Goal: Task Accomplishment & Management: Use online tool/utility

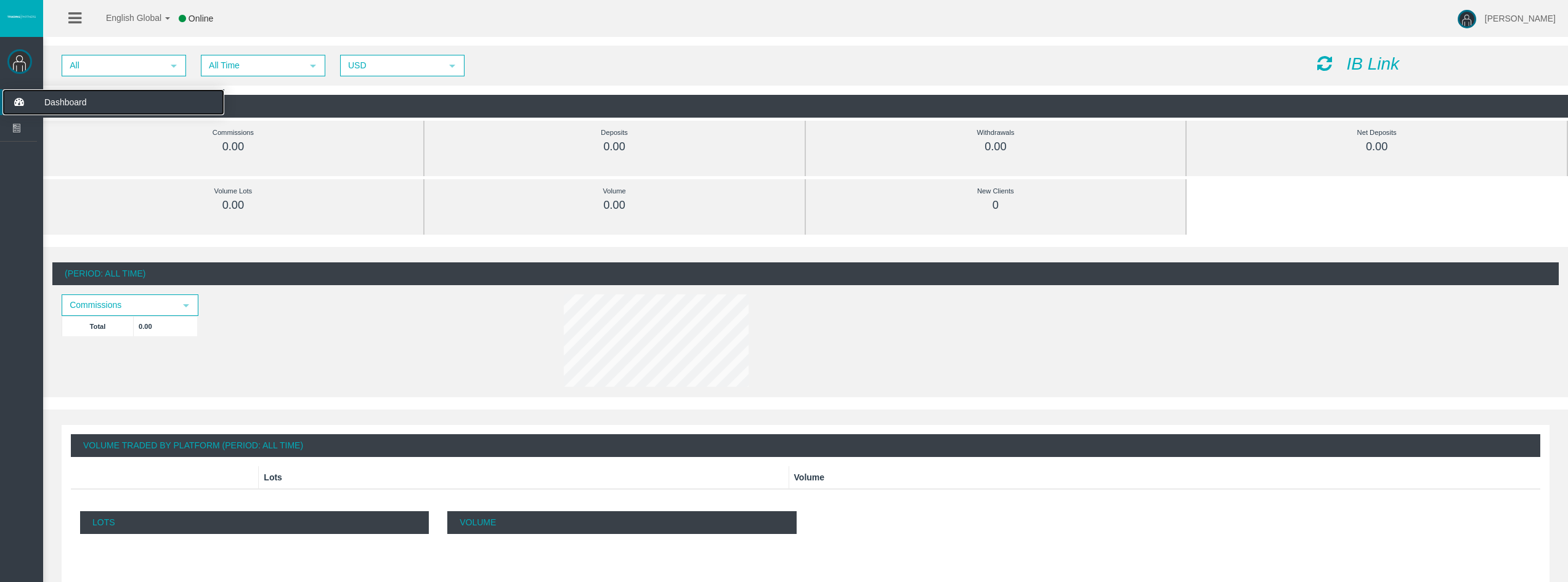
click at [13, 105] on icon at bounding box center [18, 101] width 33 height 26
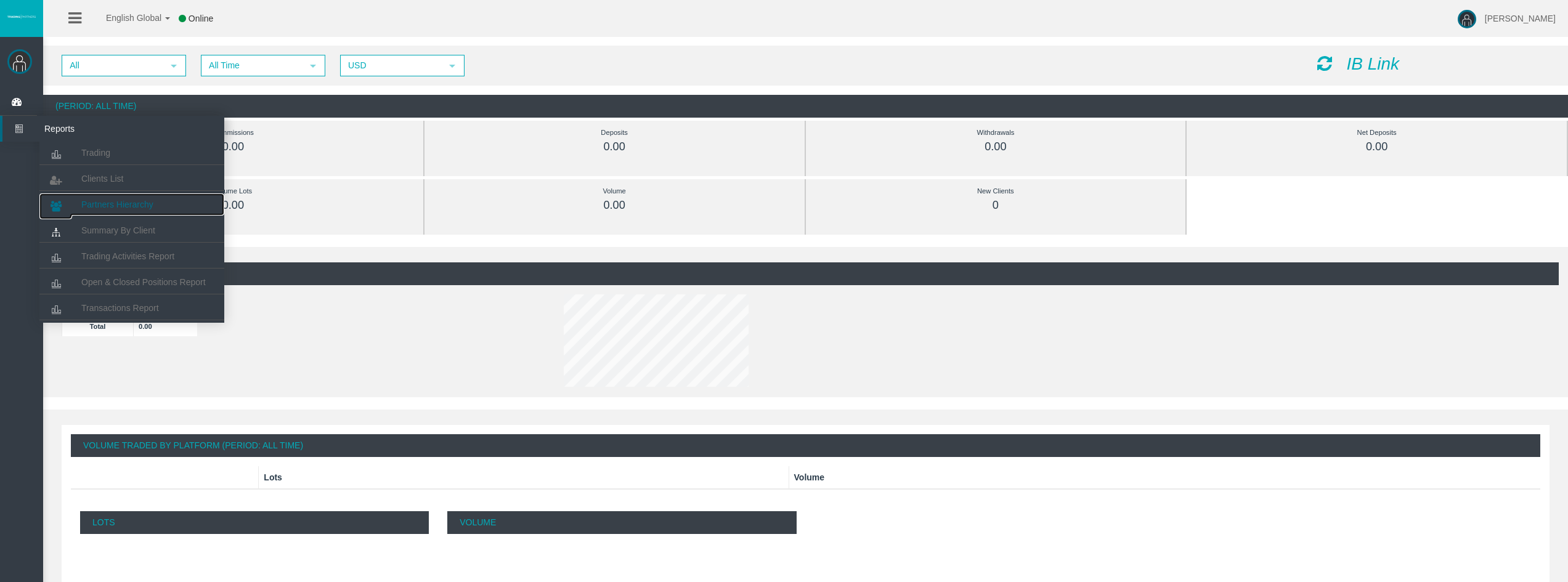
click at [145, 203] on span "Partners Hierarchy" at bounding box center [117, 204] width 72 height 10
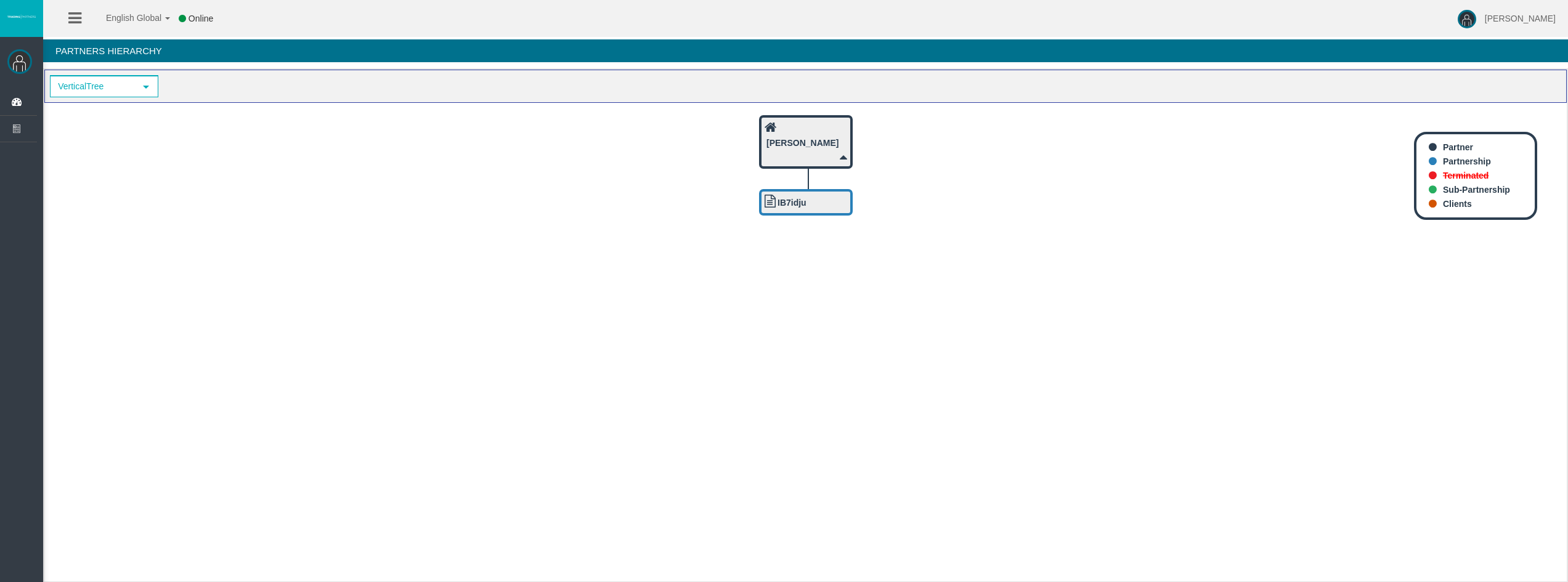
click at [78, 23] on icon at bounding box center [75, 18] width 13 height 15
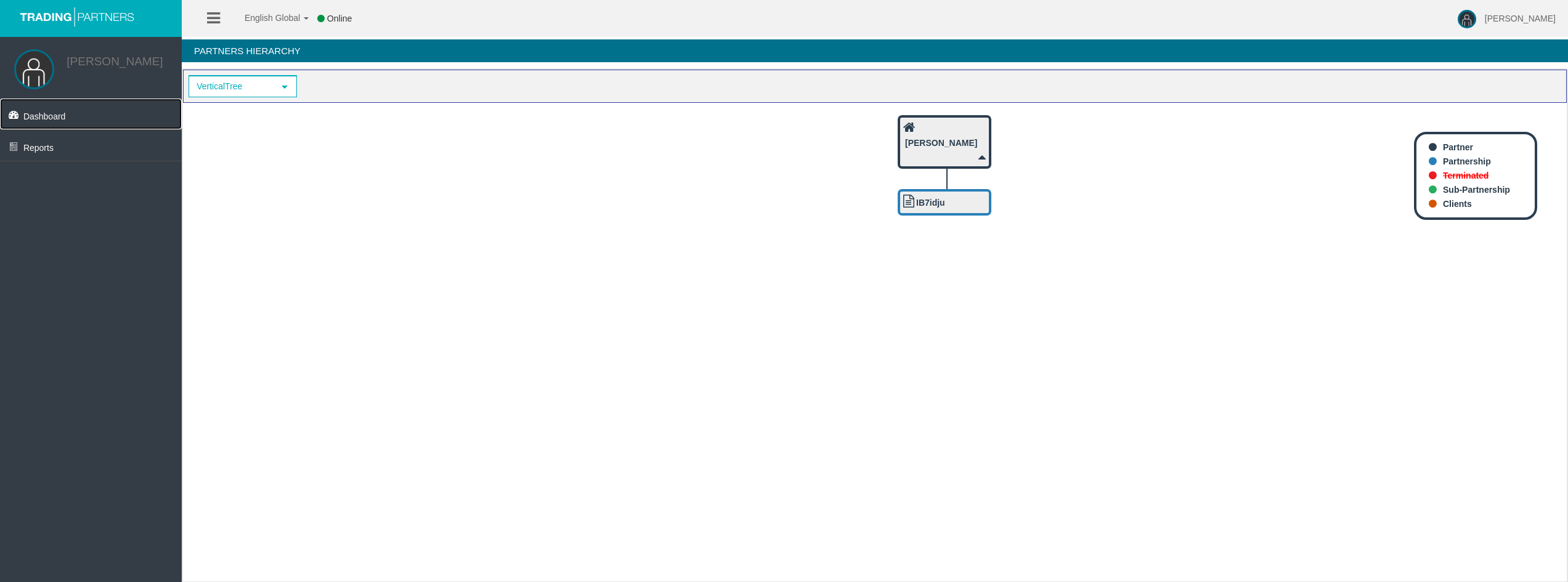
click at [67, 122] on link "Dashboard" at bounding box center [91, 114] width 181 height 31
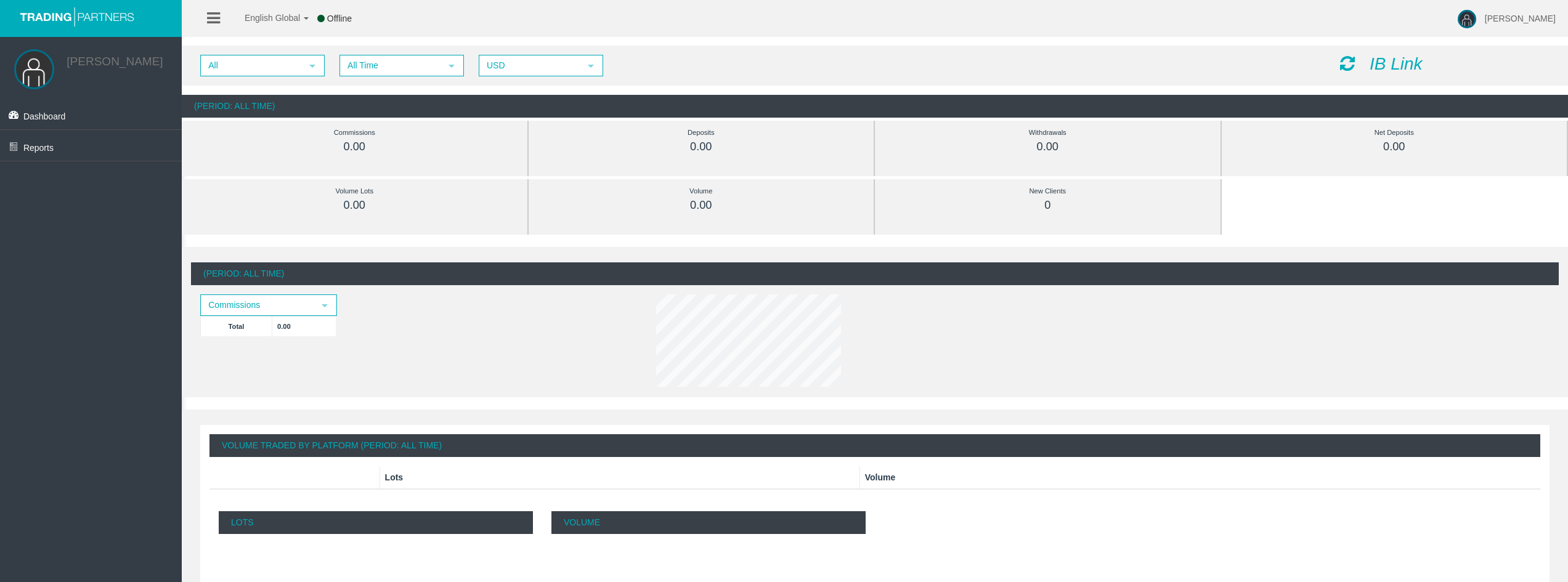
click at [1399, 64] on icon "IB Link" at bounding box center [1396, 64] width 53 height 19
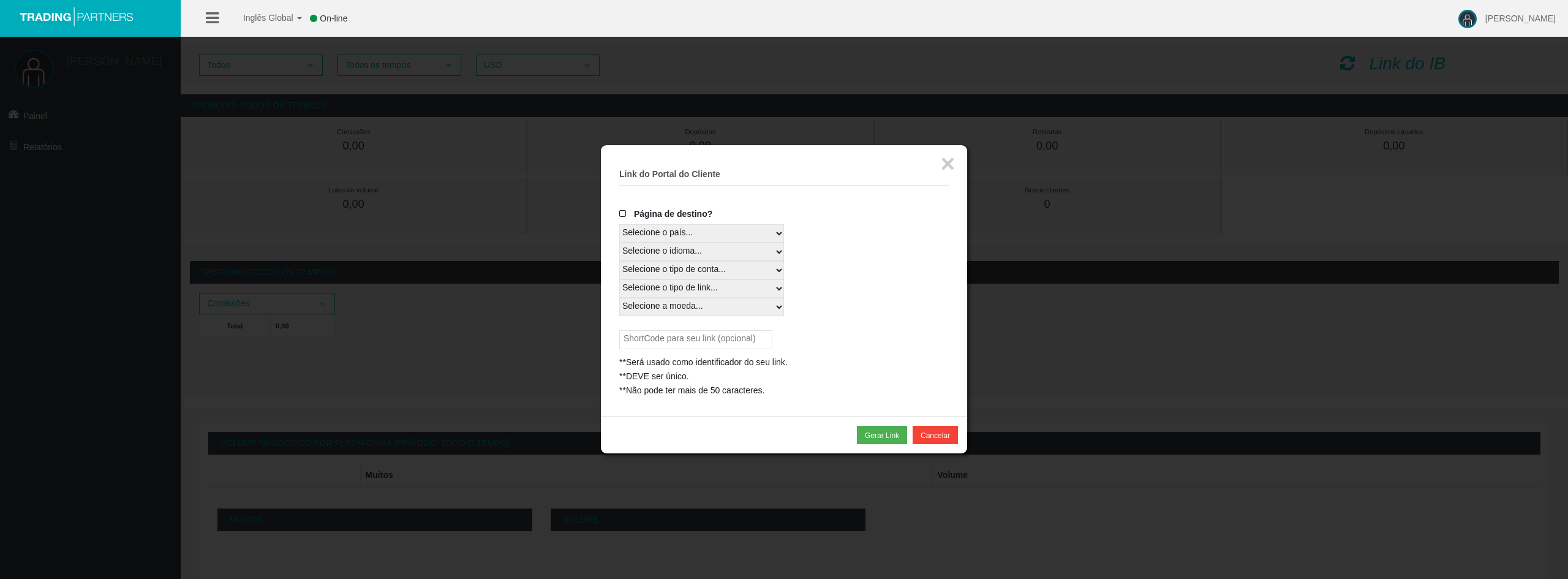
click at [667, 231] on select "Selecione o país... Resto do mundo" at bounding box center [702, 233] width 165 height 18
select select
click at [619, 224] on select "Selecione o país... Resto do mundo" at bounding box center [702, 233] width 165 height 18
click at [660, 248] on select "Selecione o idioma... Inglês japonês chinês Português Espanhol tcheco Alemão Fr…" at bounding box center [702, 251] width 165 height 18
select select
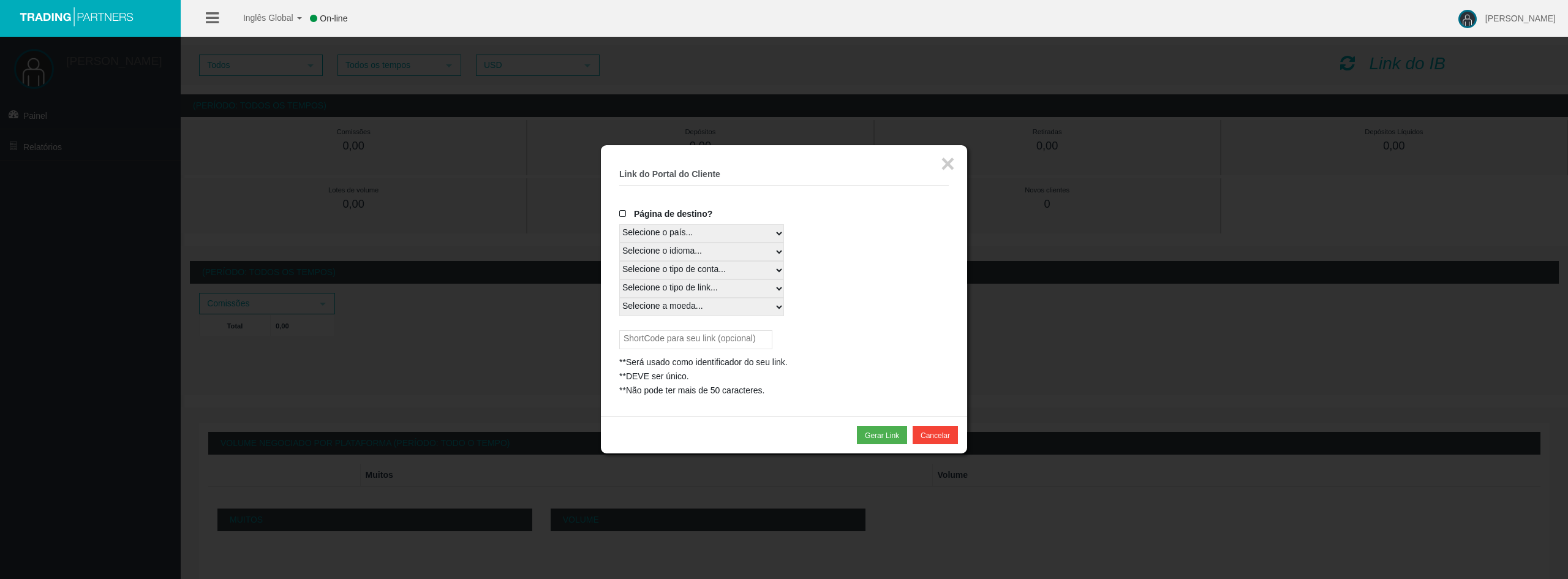
click at [619, 243] on select "Selecione o idioma... Inglês japonês chinês Português Espanhol tcheco Alemão Fr…" at bounding box center [702, 251] width 165 height 18
click at [663, 268] on select "Selecione o tipo de conta... Todas as plataformas" at bounding box center [702, 270] width 165 height 18
select select
click at [619, 261] on select "Selecione o tipo de conta... Todas as plataformas" at bounding box center [702, 270] width 165 height 18
click at [671, 288] on select "Selecione o tipo de link..." at bounding box center [702, 288] width 165 height 18
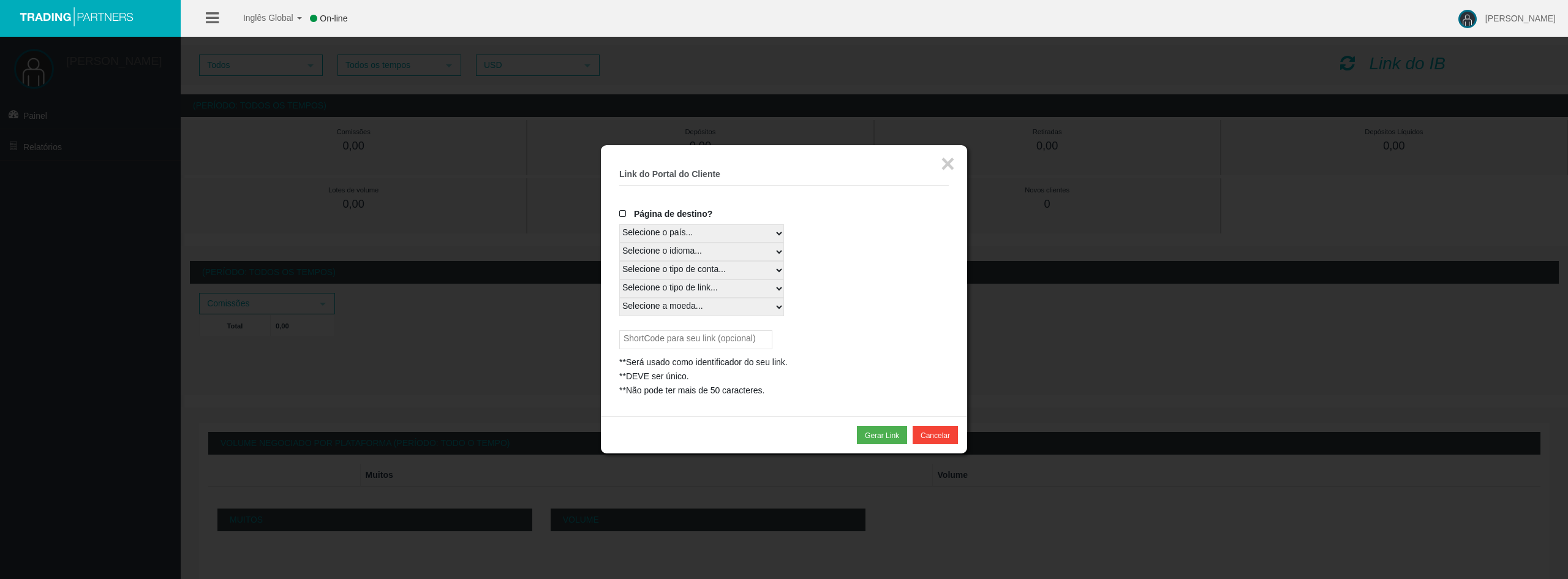
click at [619, 279] on select "Selecione o tipo de link..." at bounding box center [702, 288] width 165 height 18
click at [677, 308] on select "Selecione a moeda... Todas as moedas" at bounding box center [702, 307] width 165 height 18
select select "All Currencies"
click at [619, 298] on select "Selecione a moeda... Todas as moedas" at bounding box center [702, 307] width 165 height 18
click at [696, 342] on input "text" at bounding box center [696, 340] width 153 height 19
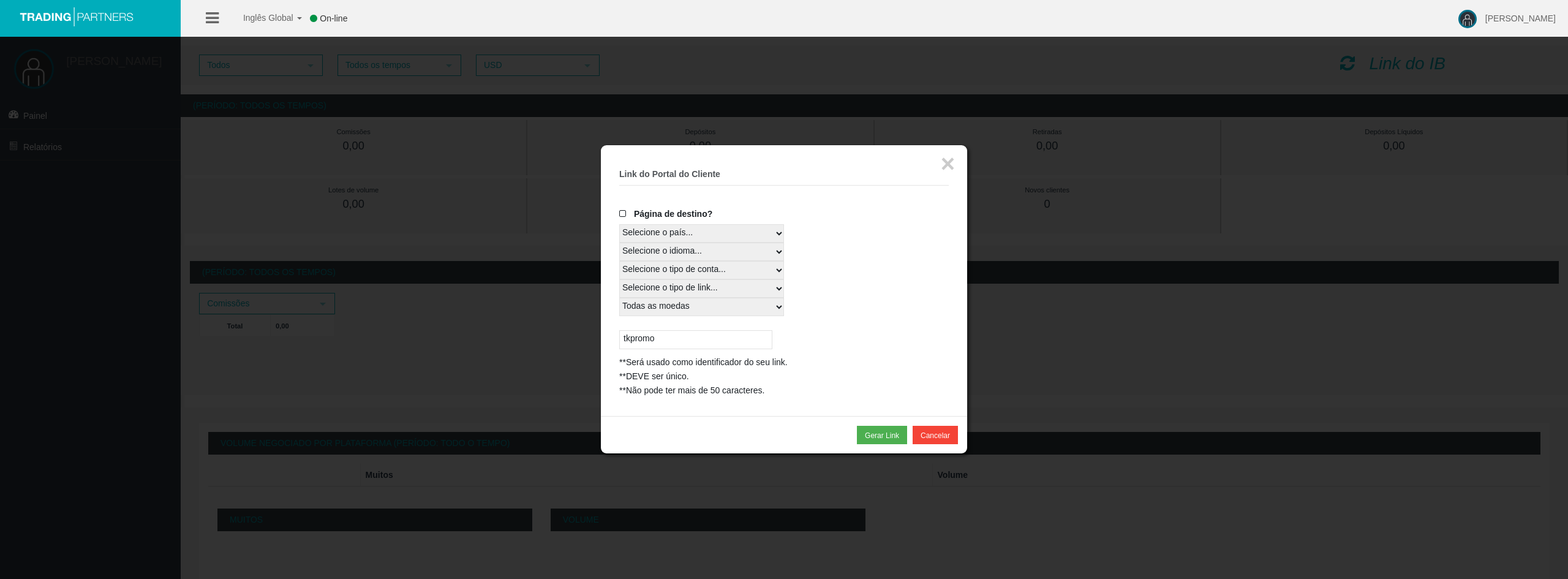
type input "tkpromo"
click at [623, 214] on span at bounding box center [625, 214] width 12 height 9
click at [0, 0] on input "Página de destino?" at bounding box center [0, 0] width 0 height 0
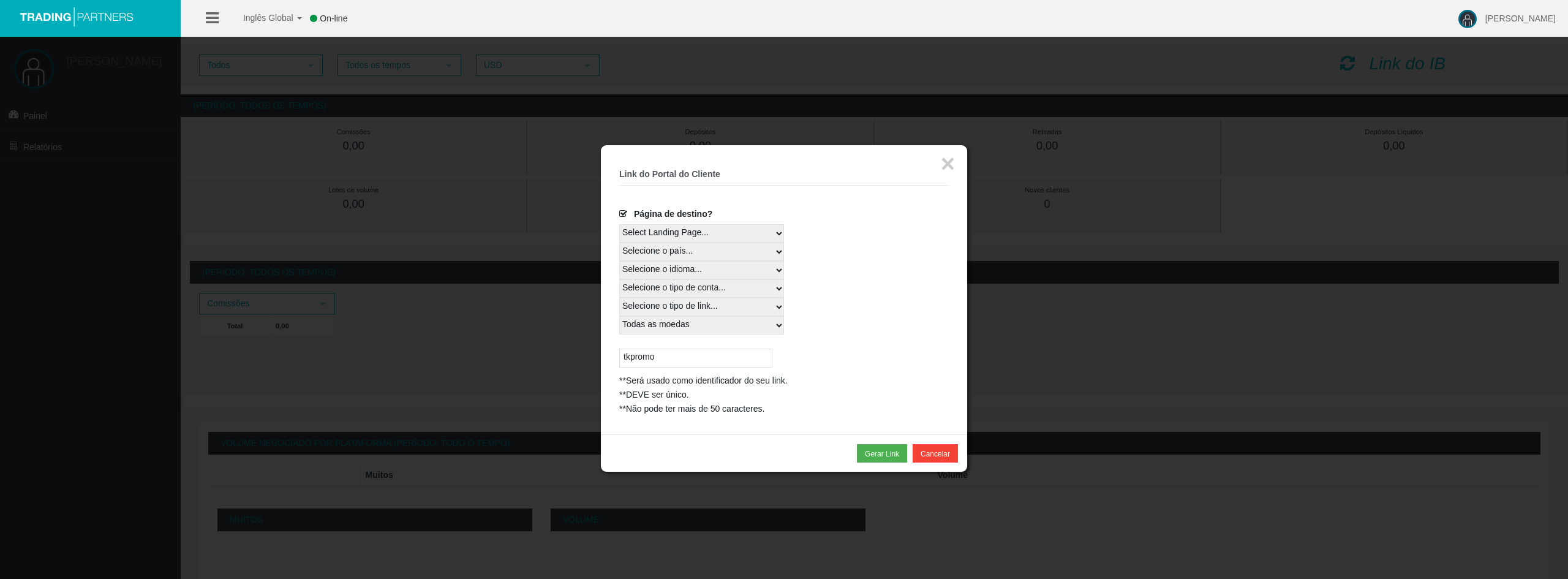
click at [673, 237] on select "Select Landing Page..." at bounding box center [702, 233] width 165 height 18
click at [673, 238] on select "Select Landing Page..." at bounding box center [702, 233] width 165 height 18
click at [724, 256] on select "Selecione o país... Resto do mundo" at bounding box center [702, 251] width 165 height 18
click at [619, 243] on select "Selecione o país... Resto do mundo" at bounding box center [702, 251] width 165 height 18
click at [708, 254] on select "Selecione o país... Resto do mundo" at bounding box center [702, 251] width 165 height 18
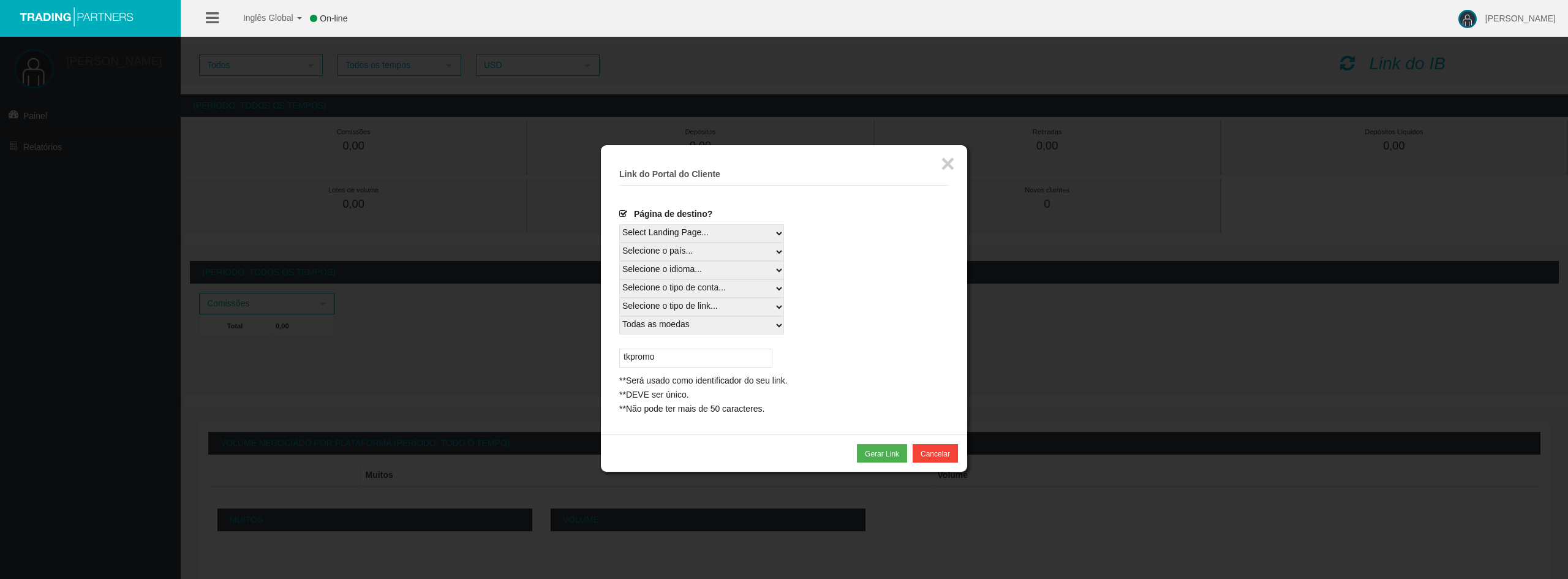
select select
click at [619, 243] on select "Selecione o país... Resto do mundo" at bounding box center [702, 251] width 165 height 18
click at [822, 290] on div "Selecione o tipo de conta... Todas as plataformas" at bounding box center [784, 288] width 329 height 18
click at [876, 457] on font "Gerar Link" at bounding box center [881, 454] width 34 height 9
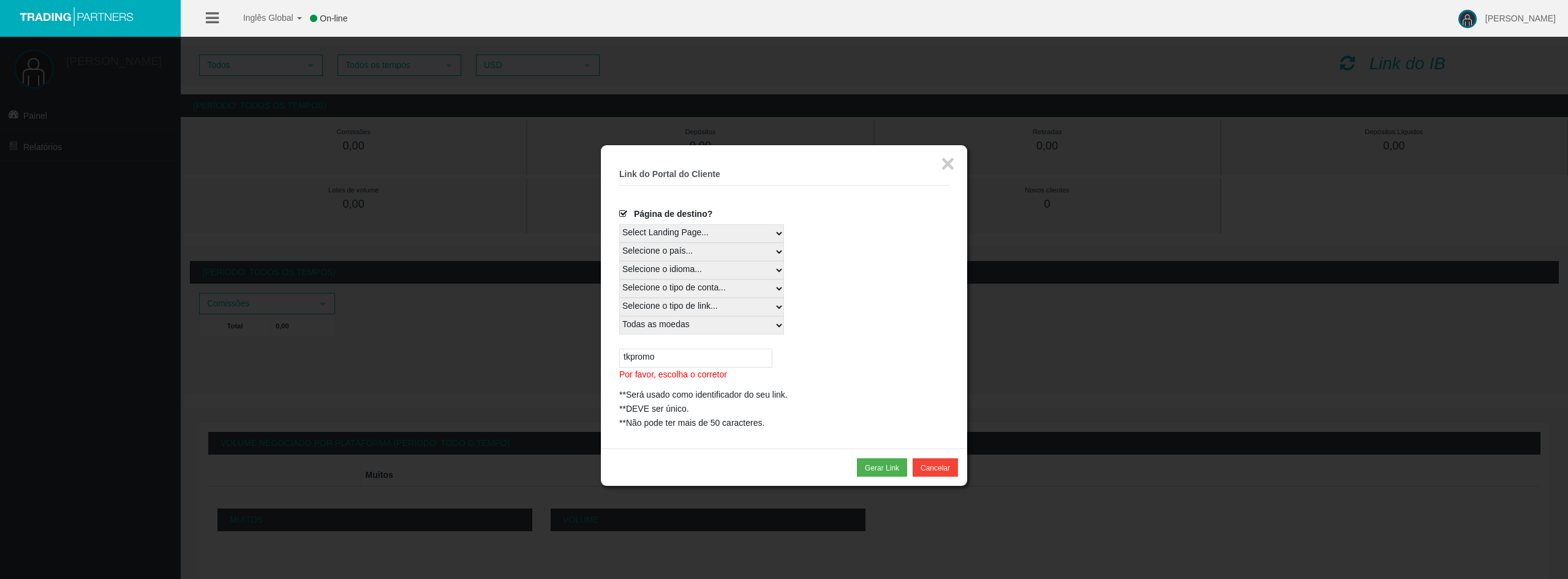
click at [686, 355] on input "tkpromo" at bounding box center [696, 358] width 153 height 19
drag, startPoint x: 707, startPoint y: 351, endPoint x: 477, endPoint y: 351, distance: 230.0
click at [498, 351] on body "Inglês Global Chinês simplificado Inglês Global japonês [DEMOGRAPHIC_DATA] On-l…" at bounding box center [784, 289] width 1568 height 579
click at [668, 324] on select "Selecione a moeda... Todas as moedas" at bounding box center [702, 325] width 165 height 18
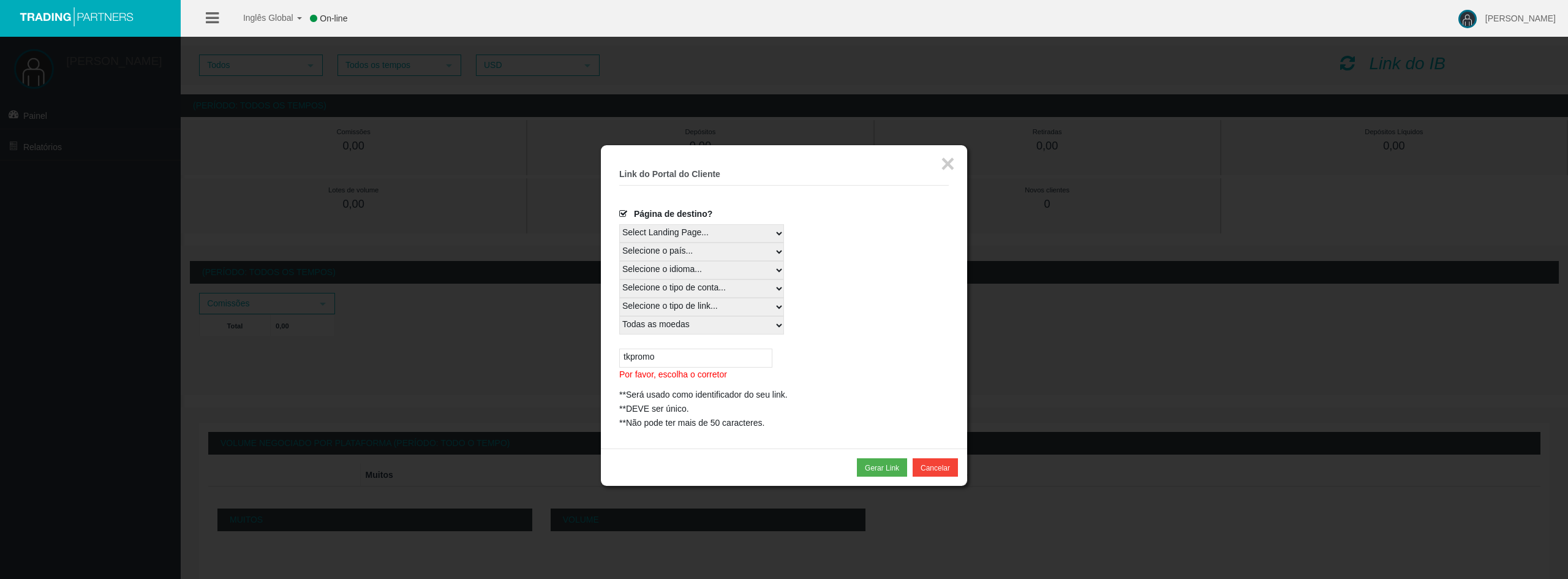
click at [672, 364] on input "tkpromo" at bounding box center [696, 358] width 153 height 19
click at [882, 470] on font "Gerar Link" at bounding box center [881, 468] width 34 height 9
click at [625, 213] on span at bounding box center [625, 214] width 12 height 9
click at [0, 0] on input "Página de destino?" at bounding box center [0, 0] width 0 height 0
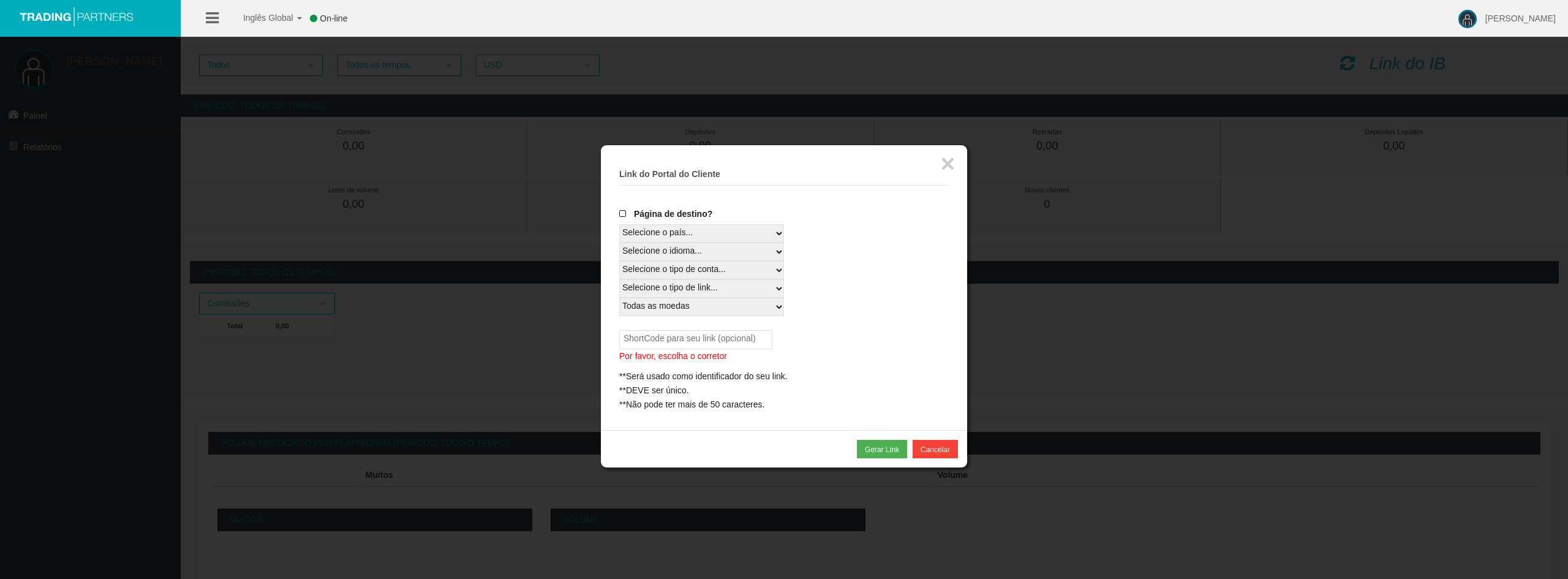
click at [625, 214] on span at bounding box center [625, 214] width 12 height 9
click at [0, 0] on input "Página de destino?" at bounding box center [0, 0] width 0 height 0
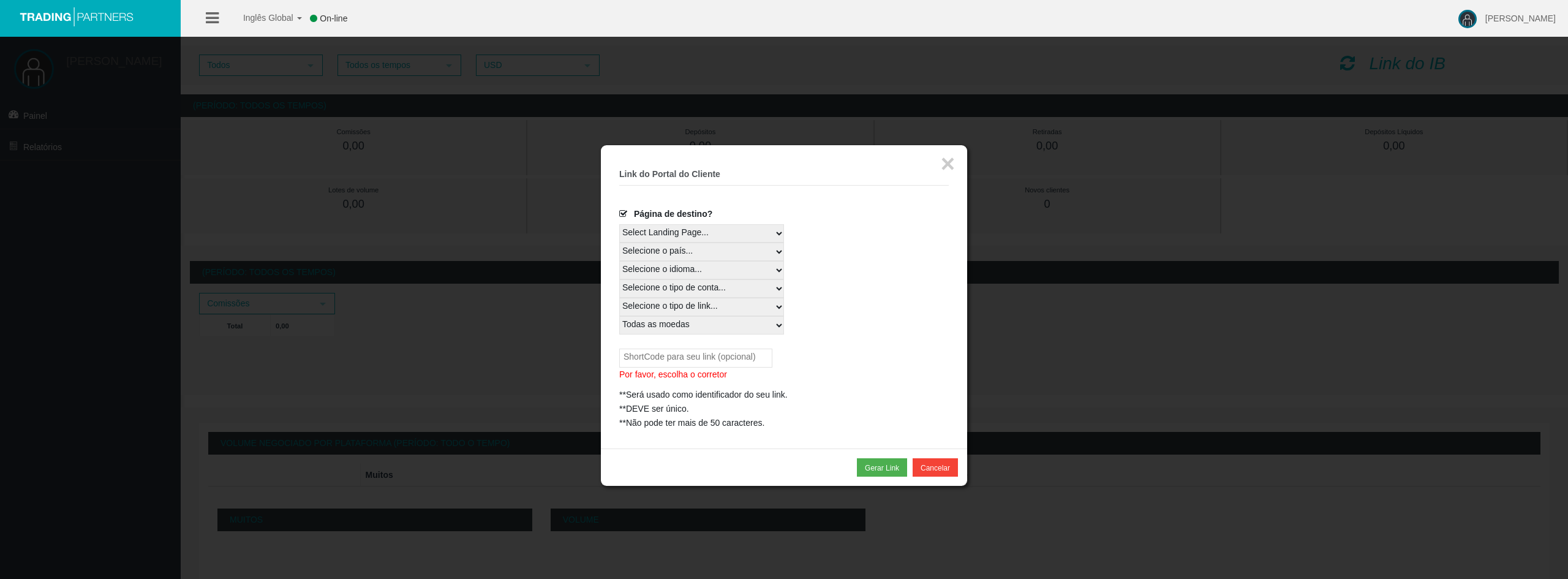
click at [625, 214] on span at bounding box center [625, 214] width 12 height 9
click at [0, 0] on input "Página de destino?" at bounding box center [0, 0] width 0 height 0
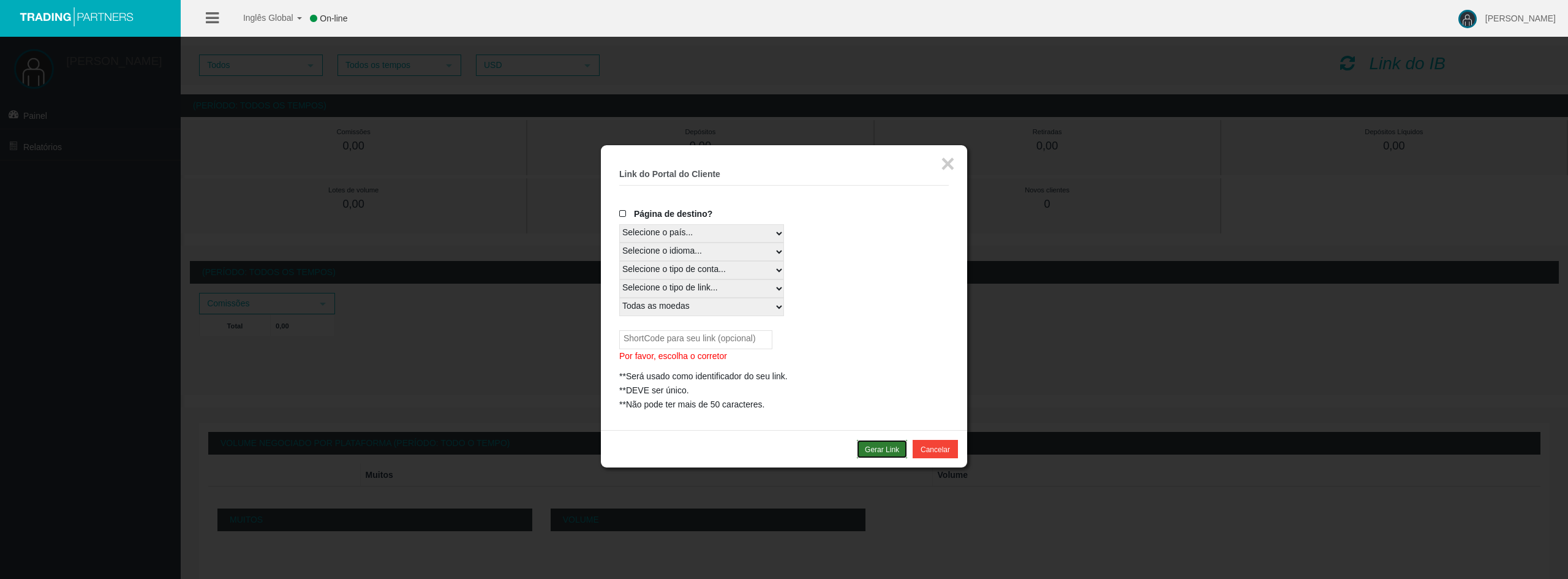
click at [883, 452] on font "Gerar Link" at bounding box center [881, 449] width 34 height 9
click at [872, 445] on font "Gerar Link" at bounding box center [881, 449] width 34 height 9
click at [881, 451] on font "Gerar Link" at bounding box center [881, 449] width 34 height 9
click at [881, 452] on font "Gerar Link" at bounding box center [881, 449] width 34 height 9
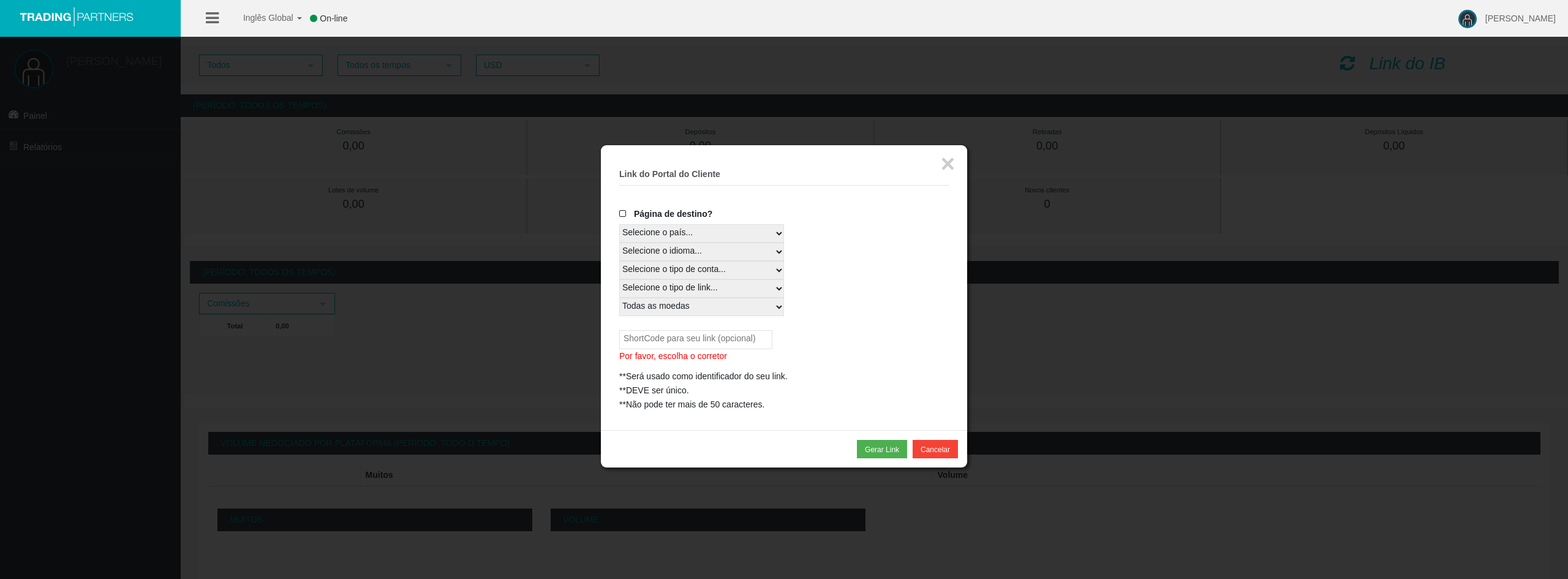
click at [710, 333] on input "text" at bounding box center [696, 340] width 153 height 19
type input "tkpromo"
click at [870, 443] on button "Gerar Link" at bounding box center [881, 448] width 50 height 18
drag, startPoint x: 698, startPoint y: 342, endPoint x: 536, endPoint y: 322, distance: 163.2
click at [552, 328] on body "Inglês Global Chinês simplificado Inglês Global japonês [DEMOGRAPHIC_DATA] On-l…" at bounding box center [784, 289] width 1568 height 579
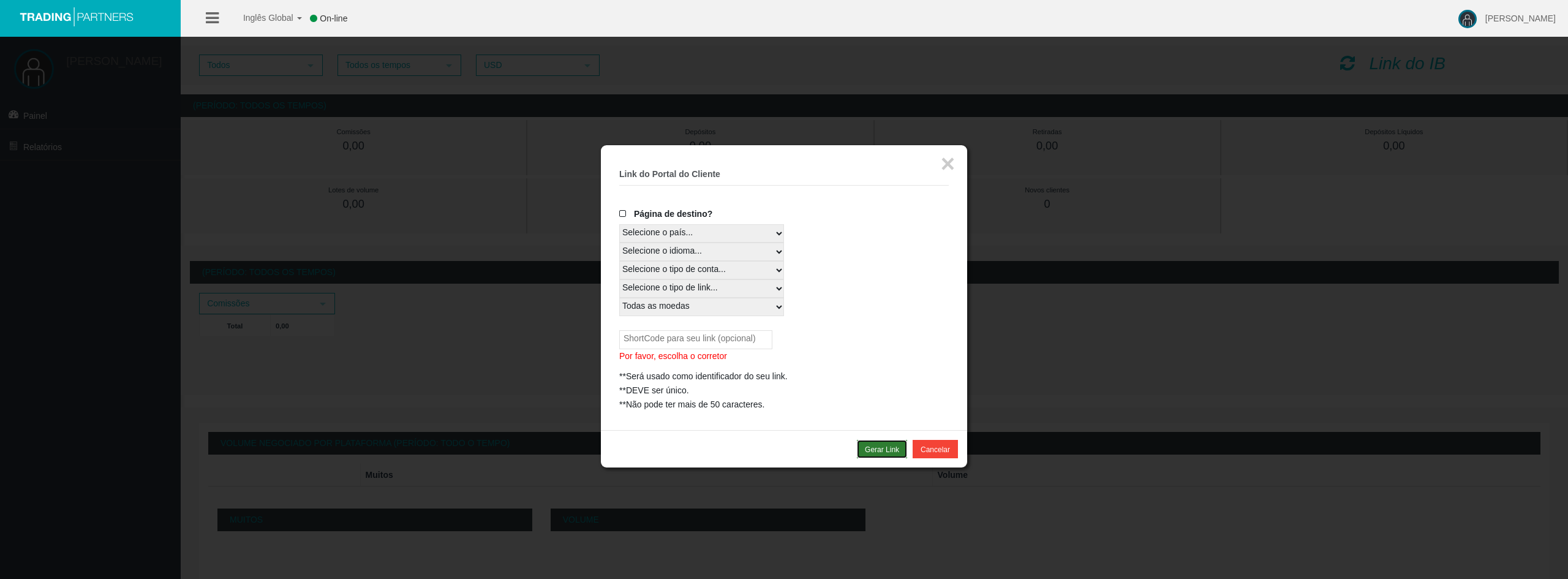
click at [882, 451] on font "Gerar Link" at bounding box center [881, 449] width 34 height 9
